Goal: Navigation & Orientation: Find specific page/section

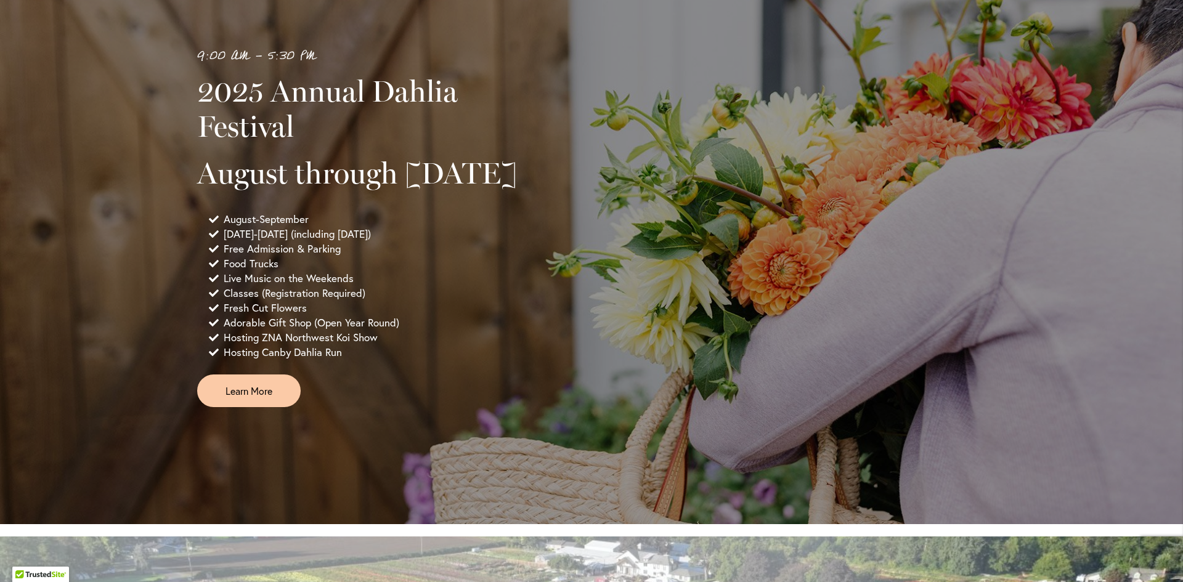
scroll to position [801, 0]
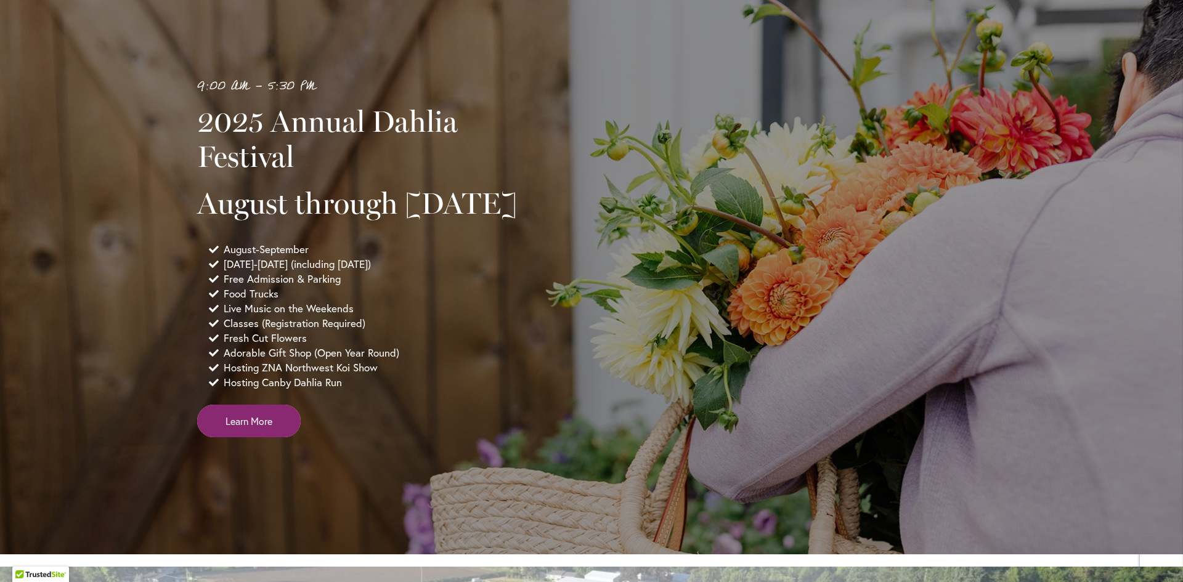
click at [243, 428] on span "Learn More" at bounding box center [249, 421] width 47 height 14
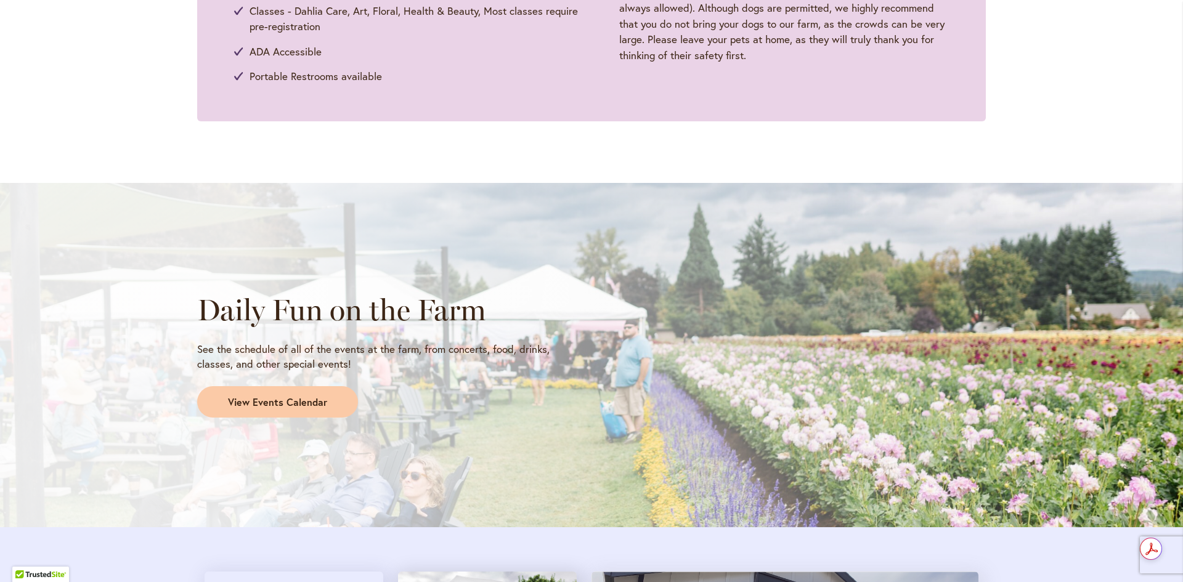
scroll to position [924, 0]
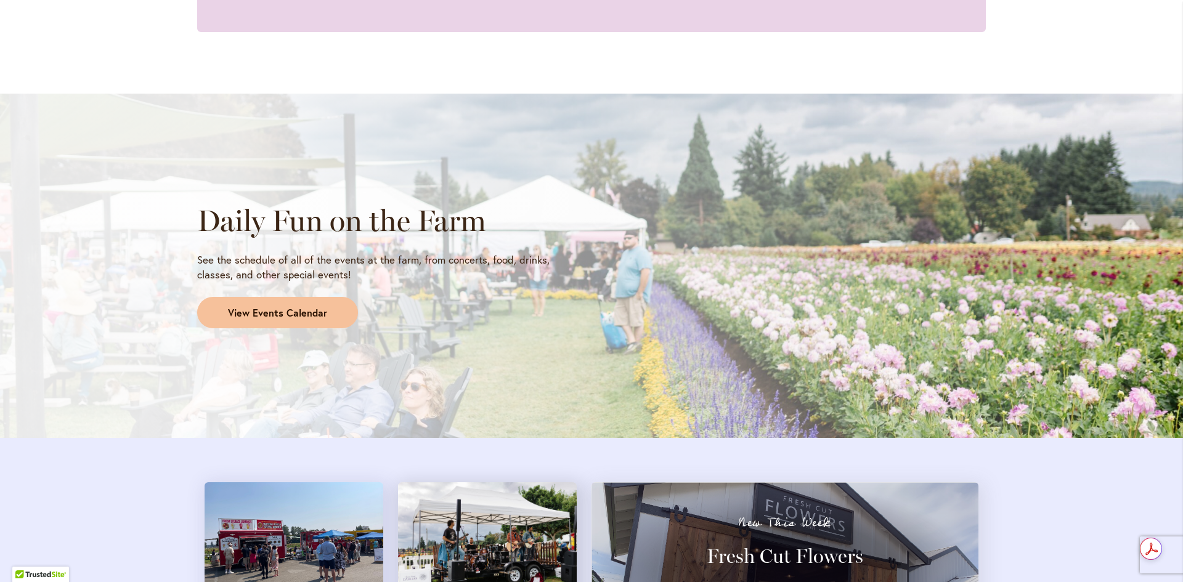
click at [288, 323] on link "View Events Calendar" at bounding box center [277, 313] width 161 height 32
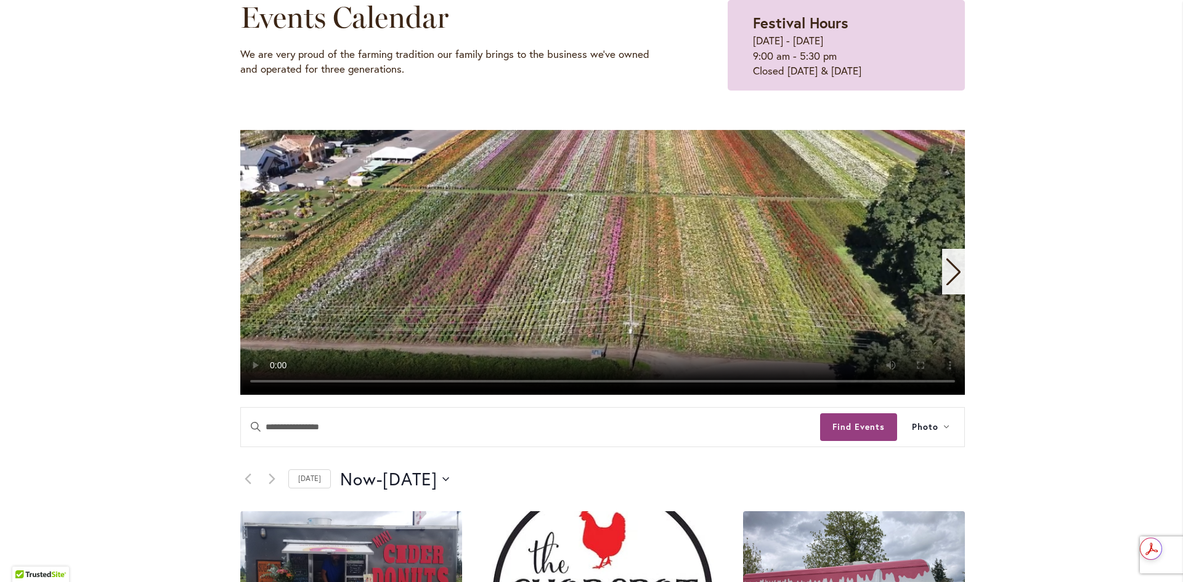
scroll to position [431, 0]
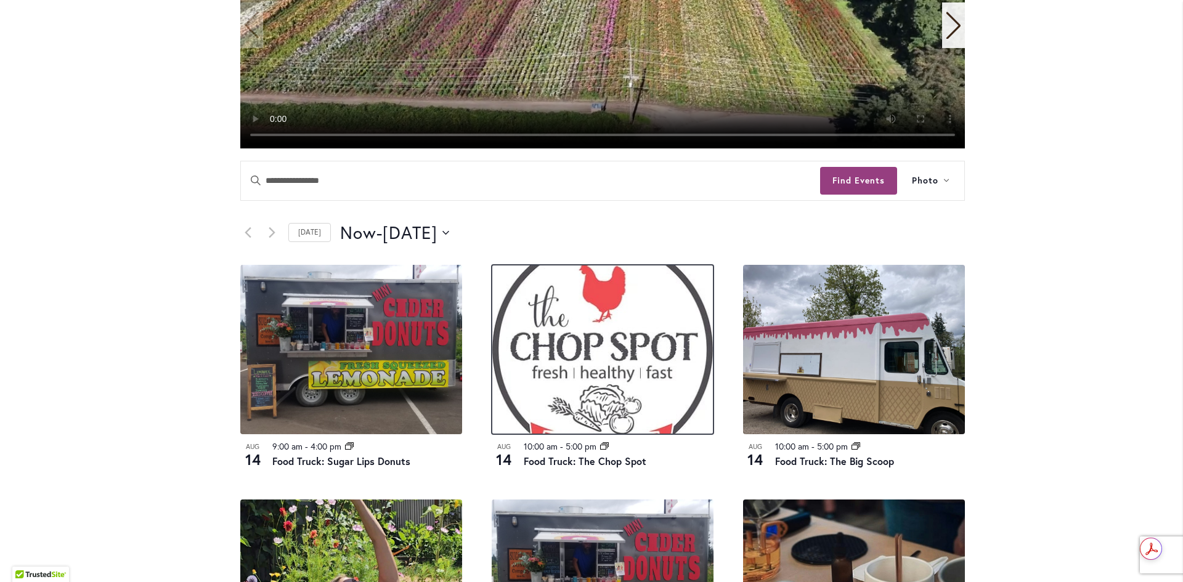
click at [600, 377] on img at bounding box center [603, 349] width 222 height 169
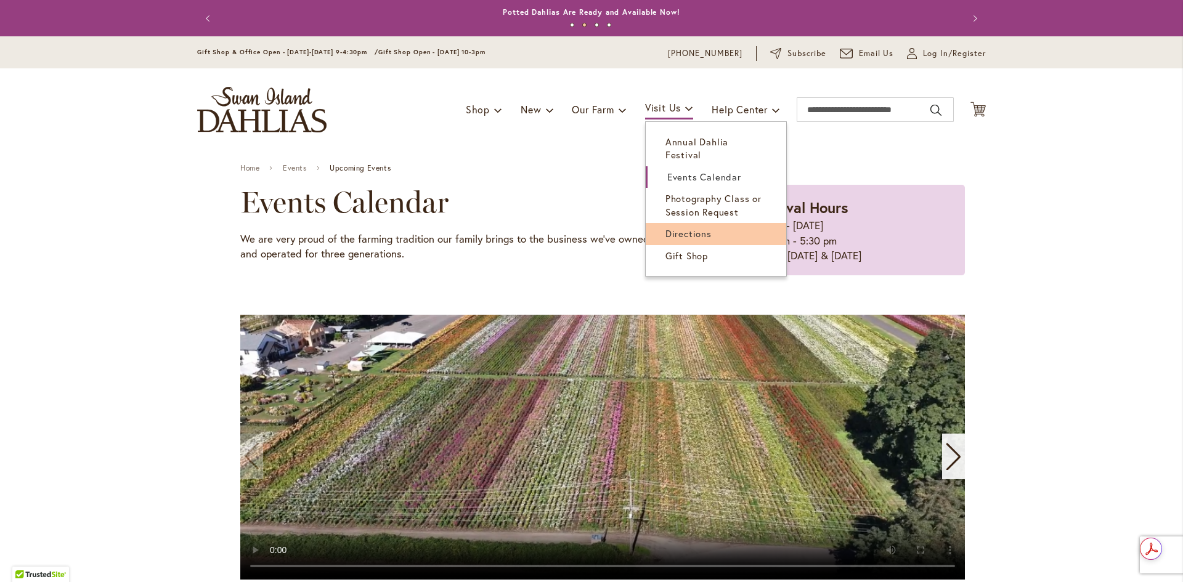
click at [671, 227] on span "Directions" at bounding box center [689, 233] width 46 height 12
